Goal: Find contact information: Find contact information

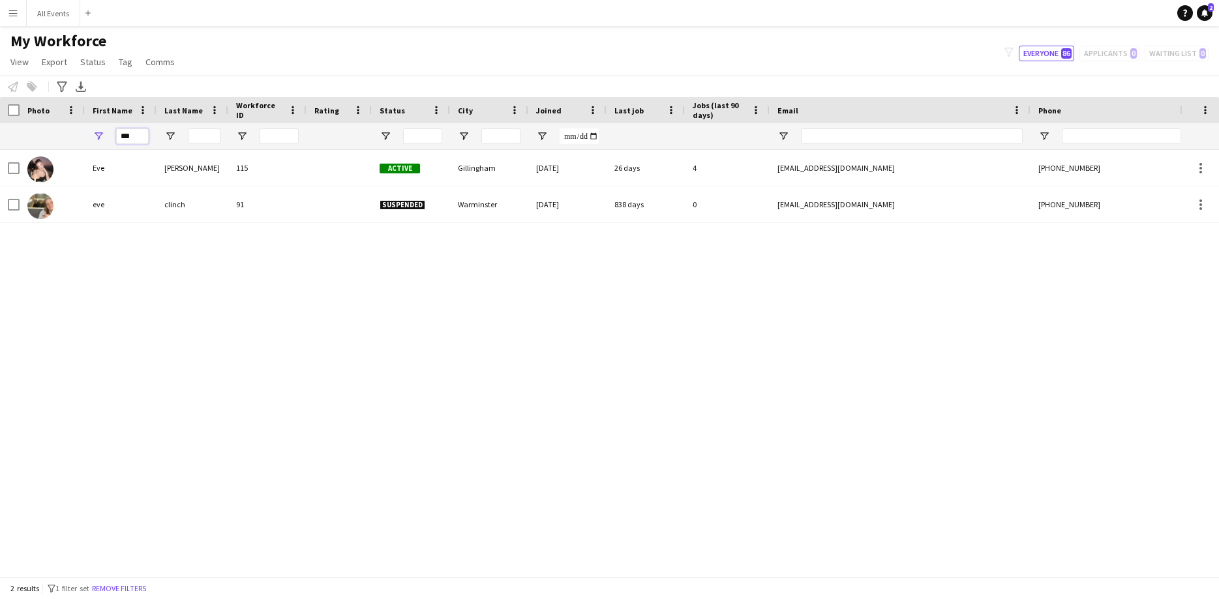
drag, startPoint x: 98, startPoint y: 137, endPoint x: 5, endPoint y: 137, distance: 93.3
click at [5, 137] on div "***" at bounding box center [707, 136] width 1414 height 26
type input "*"
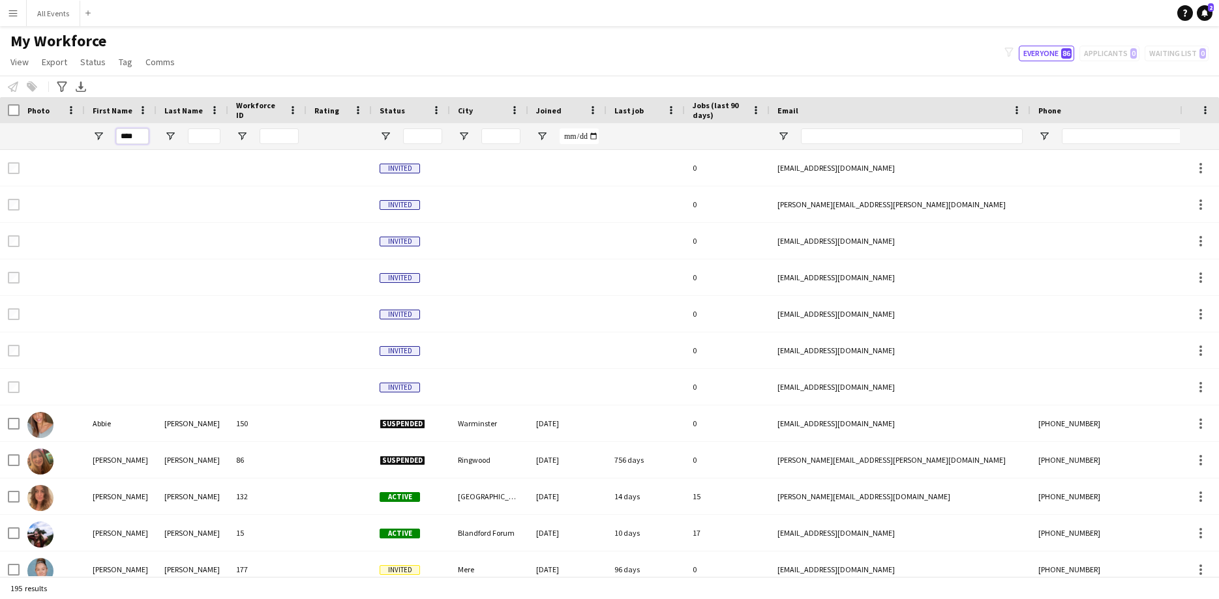
type input "****"
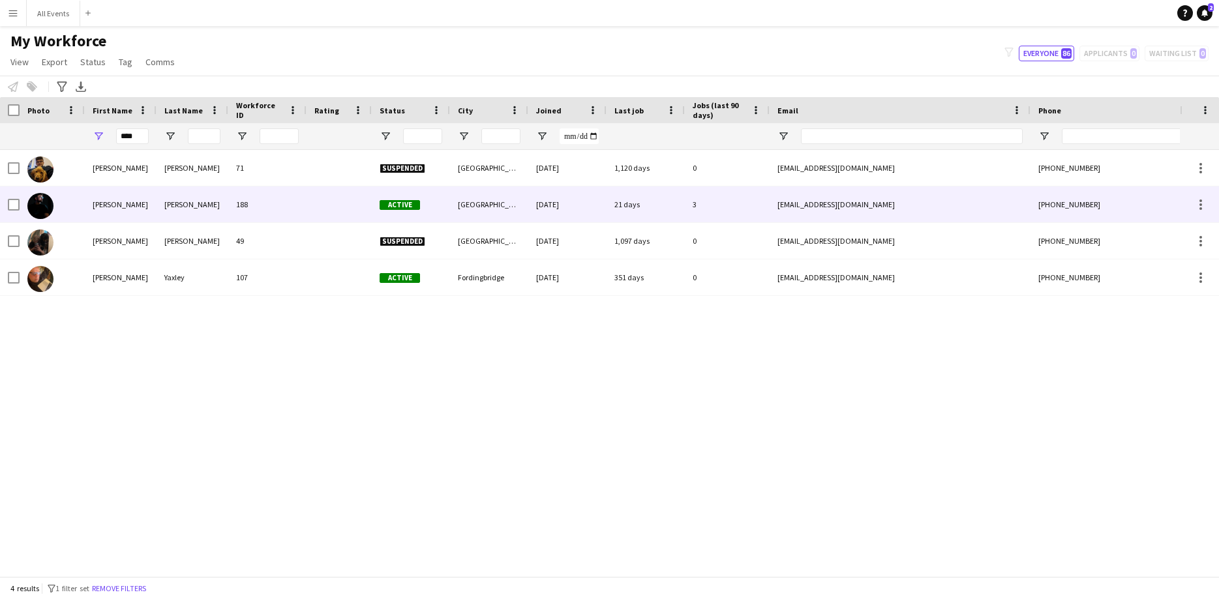
click at [179, 214] on div "[PERSON_NAME]" at bounding box center [193, 205] width 72 height 36
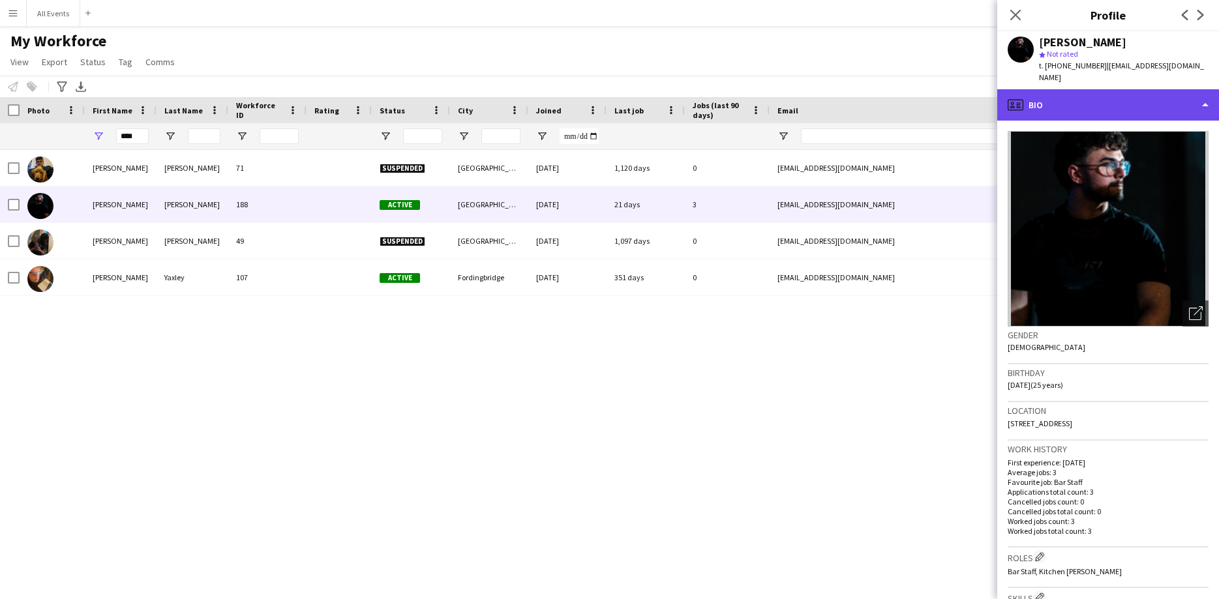
click at [1056, 91] on div "profile Bio" at bounding box center [1108, 104] width 222 height 31
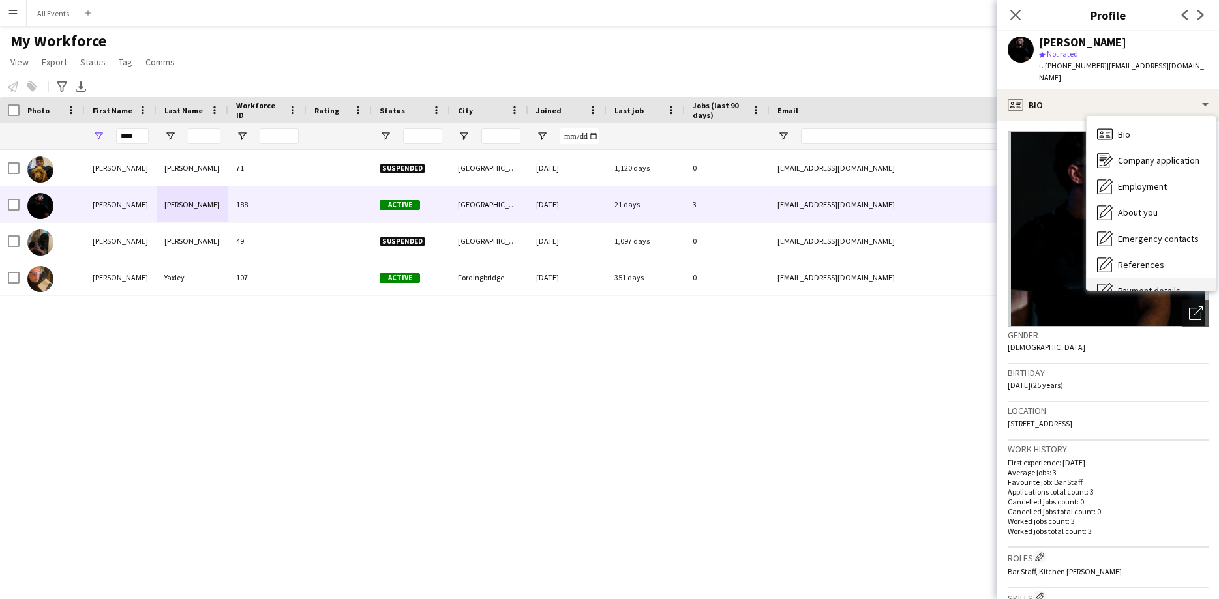
click at [1126, 285] on span "Payment details" at bounding box center [1149, 291] width 63 height 12
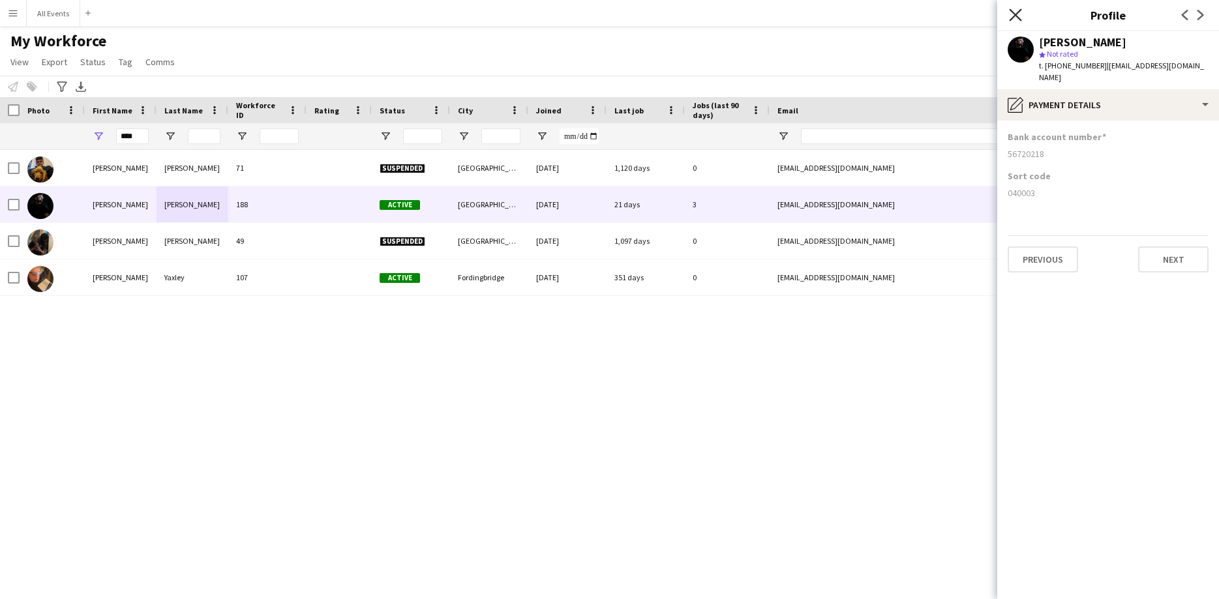
click at [1014, 16] on icon at bounding box center [1015, 14] width 12 height 12
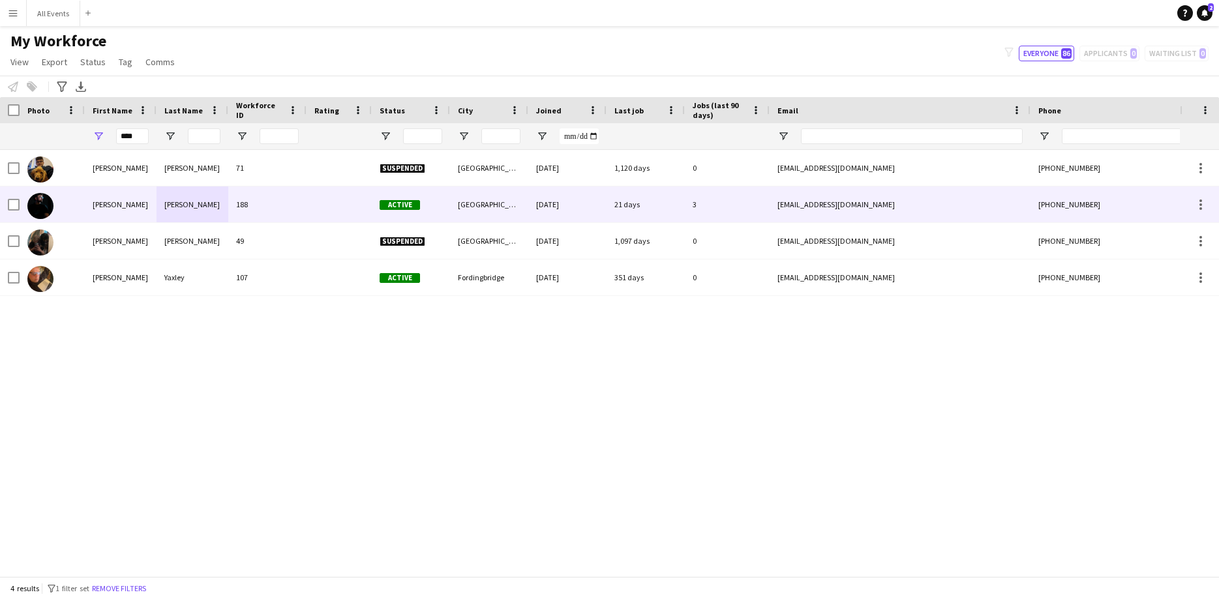
click at [866, 206] on div "[EMAIL_ADDRESS][DOMAIN_NAME]" at bounding box center [899, 205] width 261 height 36
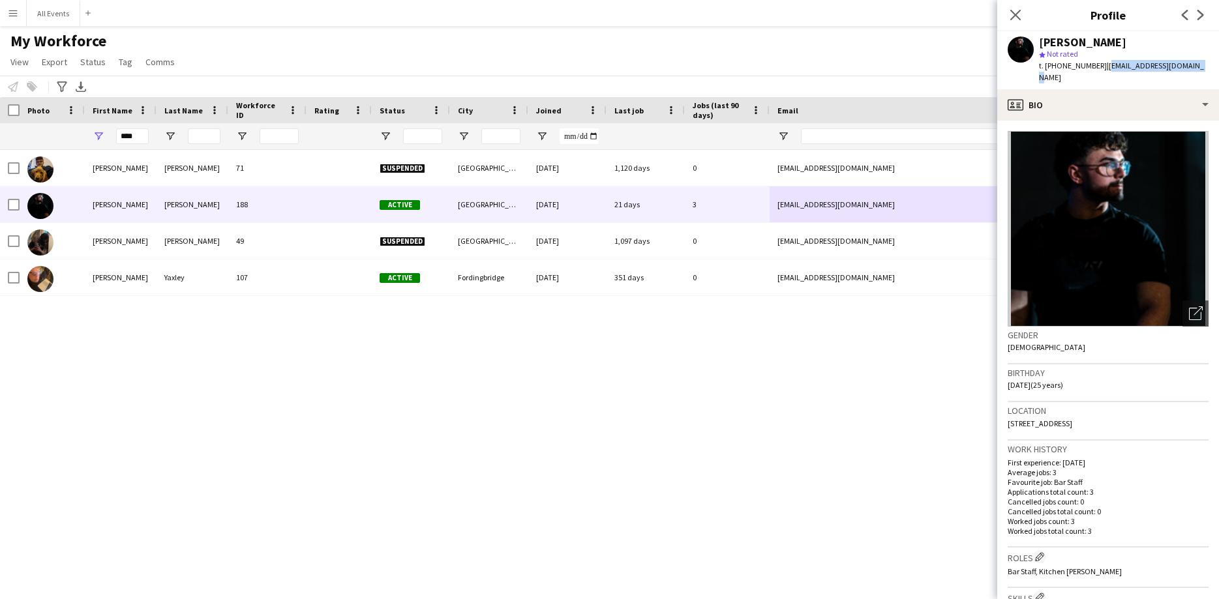
drag, startPoint x: 1189, startPoint y: 66, endPoint x: 1101, endPoint y: 73, distance: 88.3
click at [1101, 73] on div "[PERSON_NAME] star Not rated t. [PHONE_NUMBER] | [EMAIL_ADDRESS][DOMAIN_NAME]" at bounding box center [1108, 60] width 222 height 58
copy span "[EMAIL_ADDRESS][DOMAIN_NAME]"
